Goal: Task Accomplishment & Management: Use online tool/utility

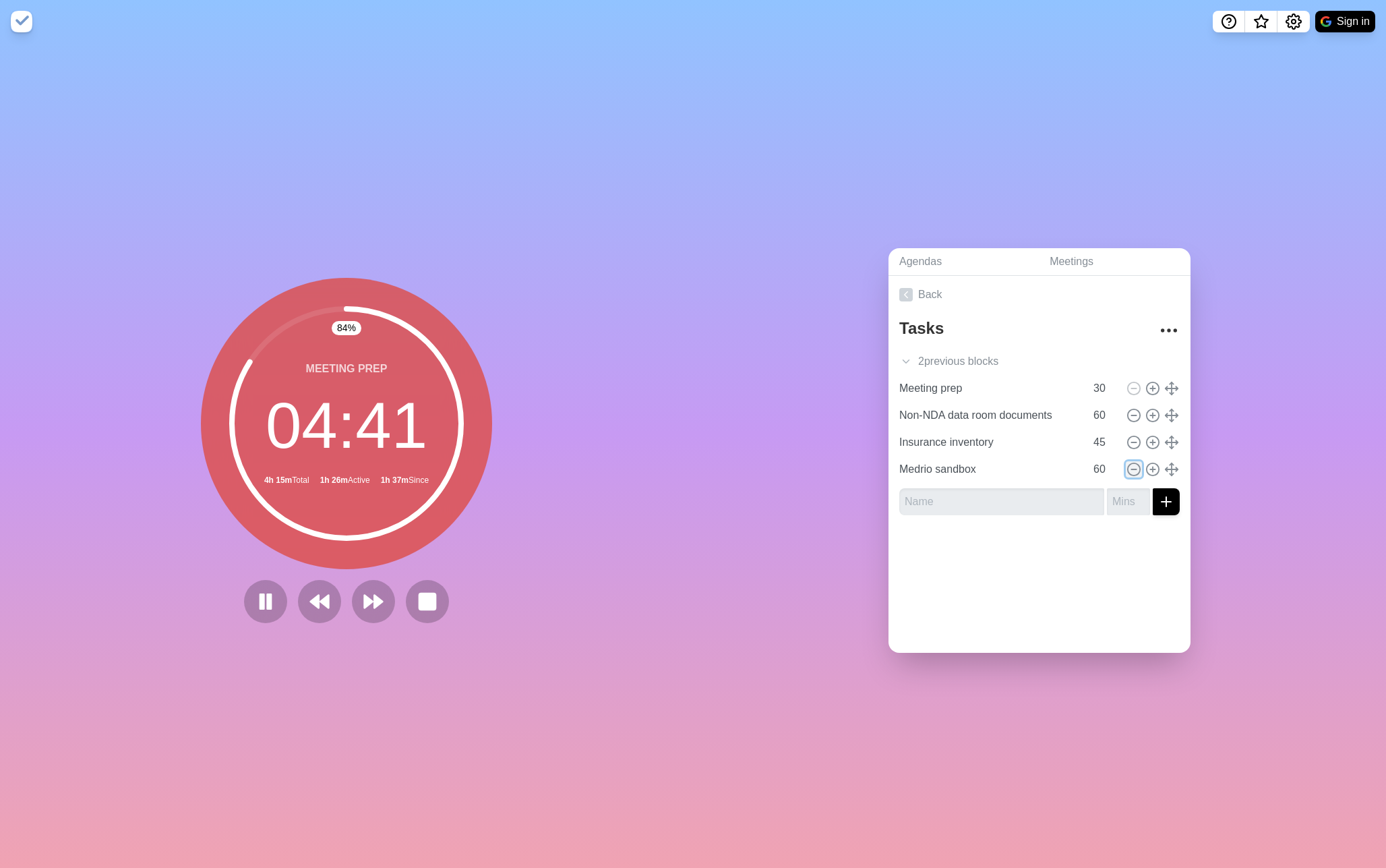
click at [1136, 472] on icon at bounding box center [1133, 468] width 14 height 14
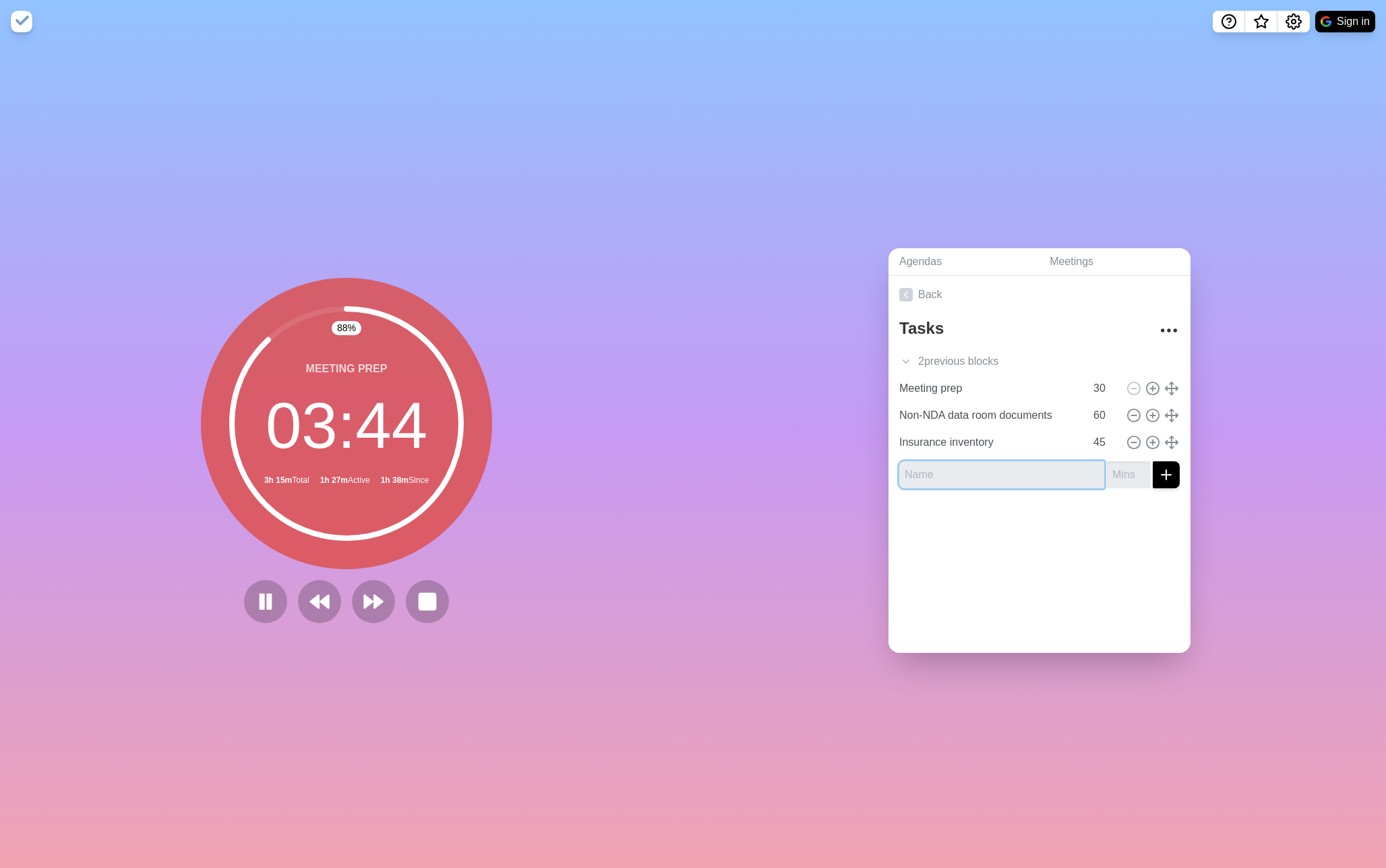
click at [938, 475] on input "text" at bounding box center [1002, 474] width 205 height 27
type input "Clinical Collaboration tracking sheet"
click at [1122, 477] on input "number" at bounding box center [1129, 474] width 43 height 27
type input "30"
click at [1167, 480] on icon "submit" at bounding box center [1166, 474] width 16 height 16
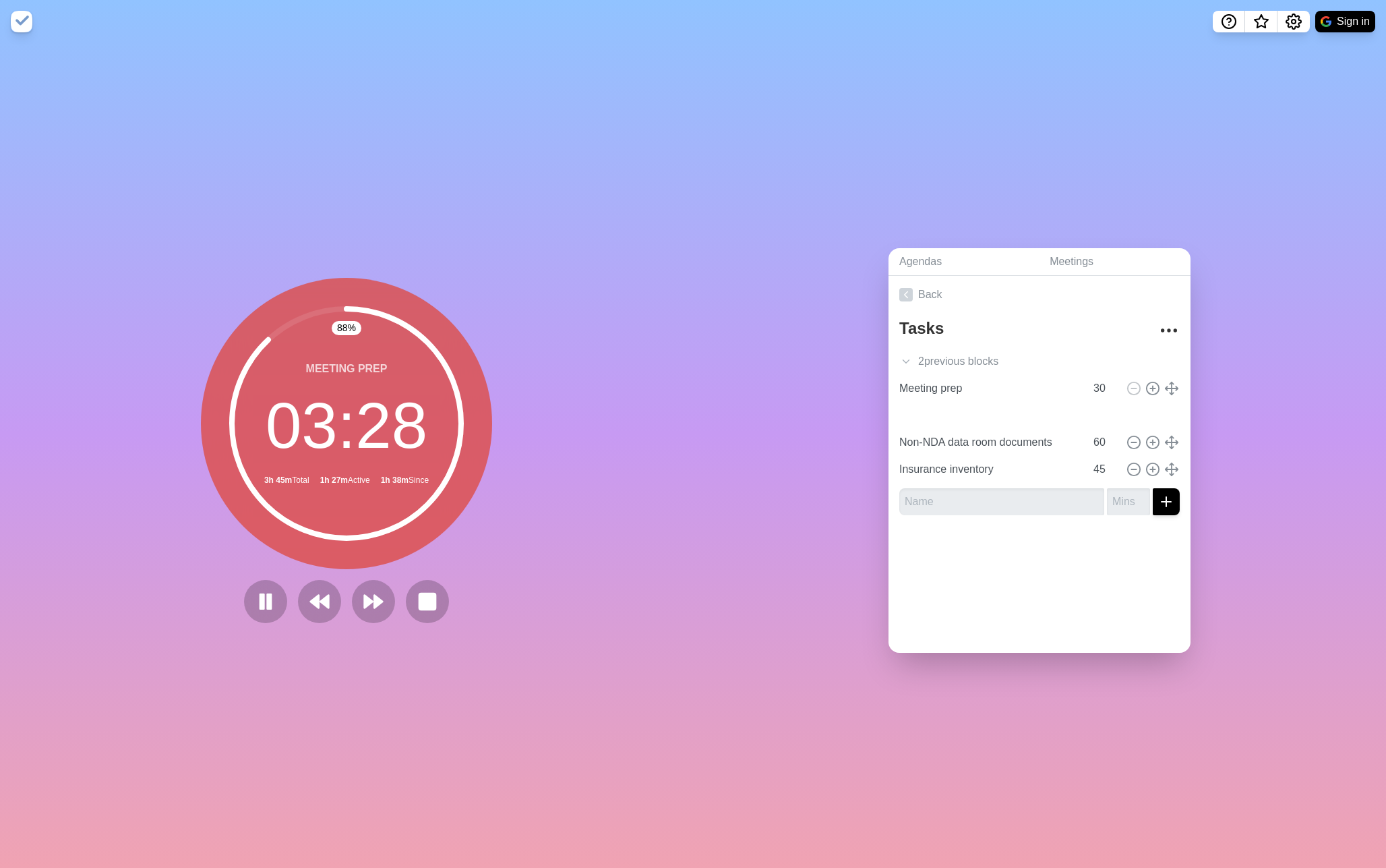
type input "Clinical Collaboration tracking sheet"
type input "30"
type input "Non-NDA data room documents"
type input "60"
type input "Insurance inventory"
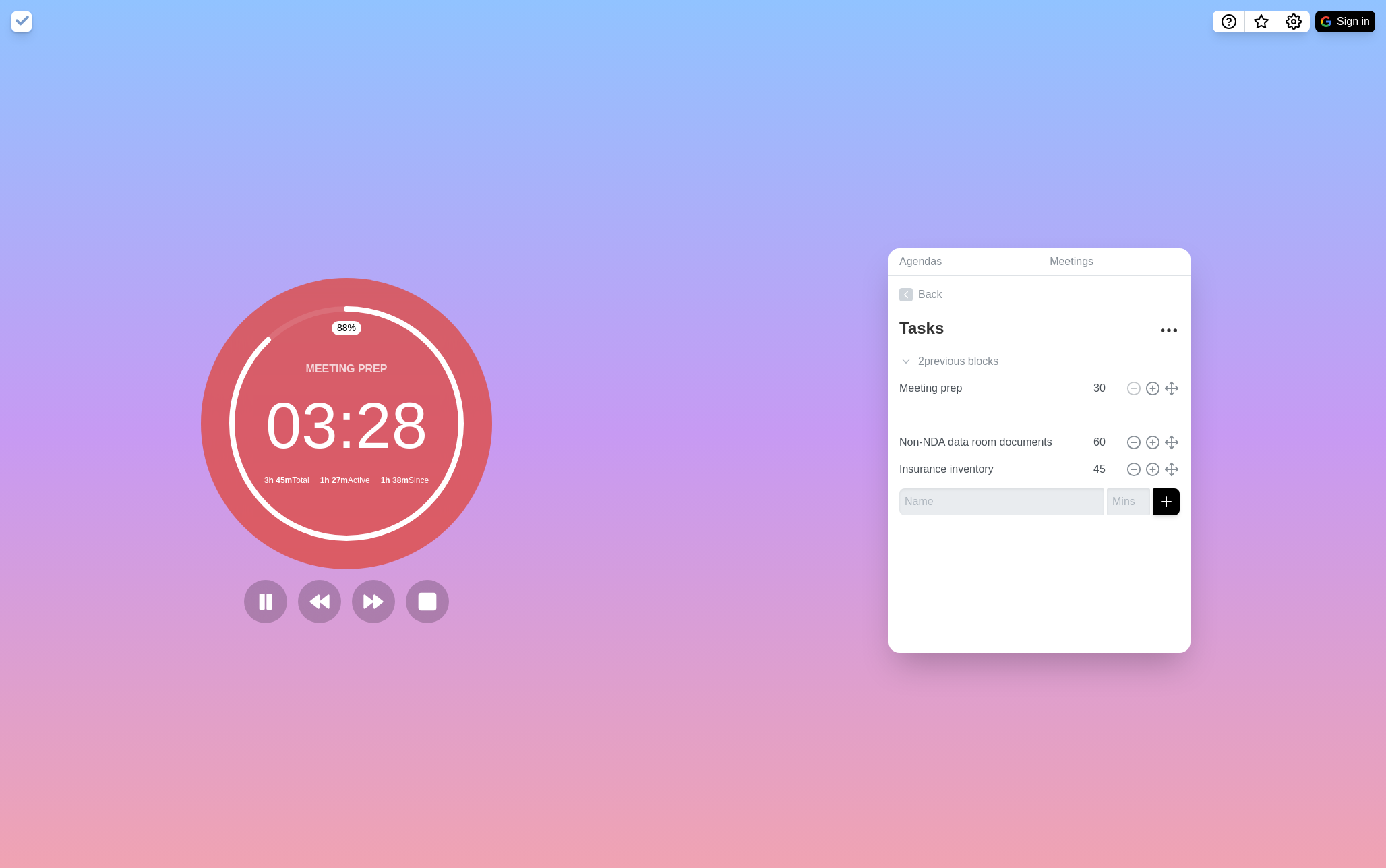
type input "45"
click at [262, 601] on rect at bounding box center [262, 600] width 4 height 14
click at [275, 595] on icon at bounding box center [265, 601] width 23 height 23
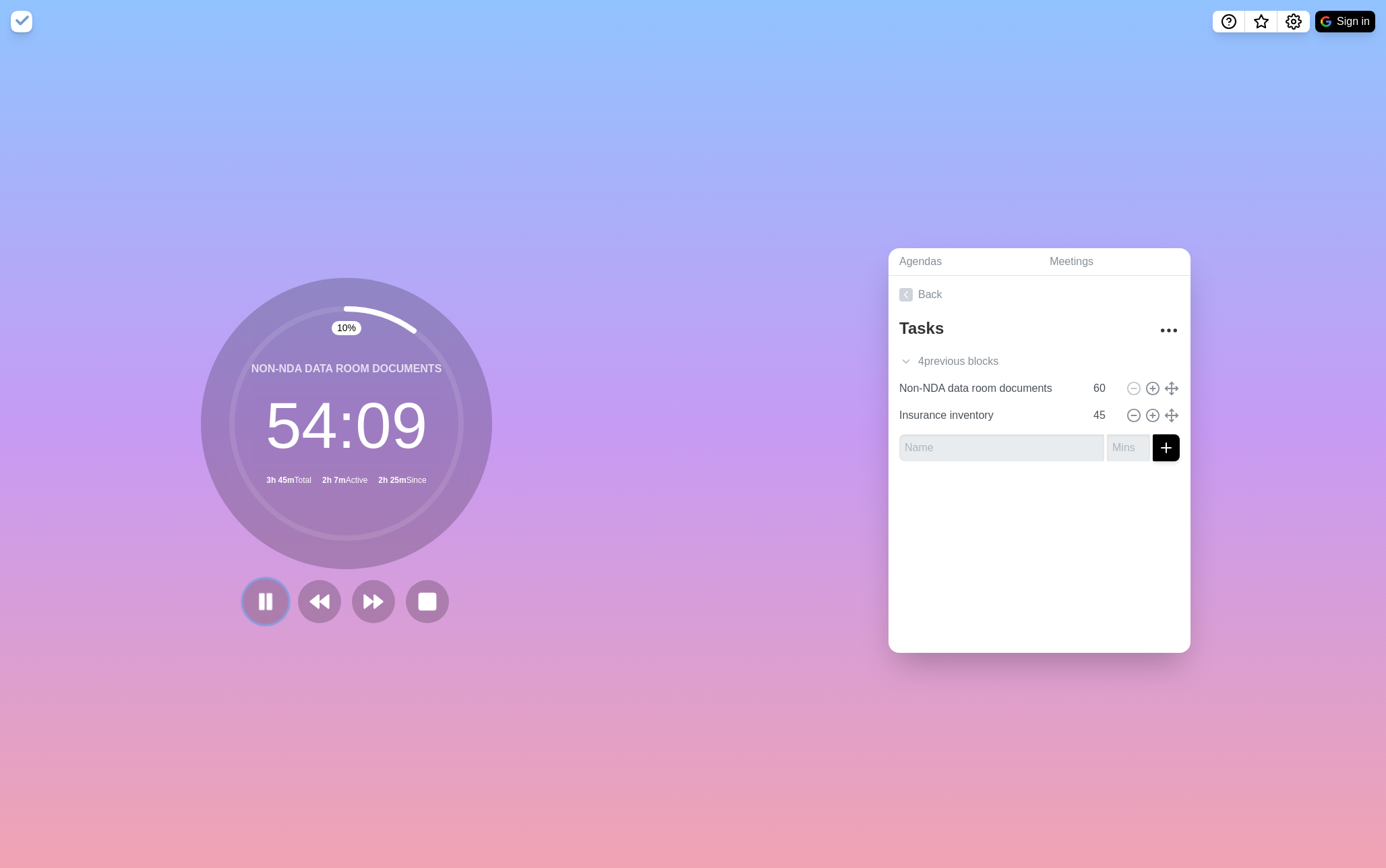
click at [268, 599] on rect at bounding box center [270, 600] width 4 height 14
